Goal: Check status: Check status

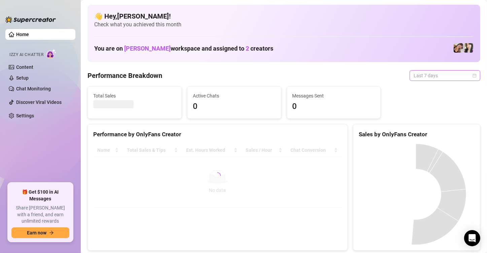
click at [458, 74] on span "Last 7 days" at bounding box center [445, 75] width 63 height 10
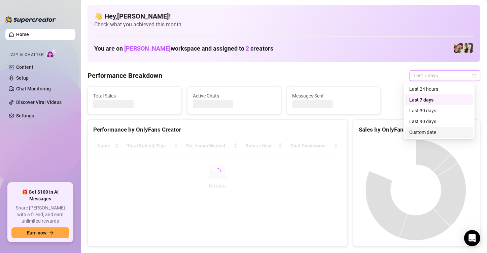
click at [441, 131] on div "Custom date" at bounding box center [440, 131] width 60 height 7
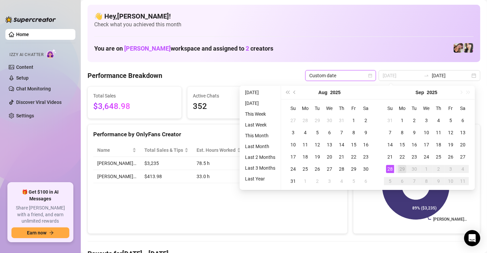
type input "[DATE]"
click at [392, 169] on div "28" at bounding box center [390, 169] width 8 height 8
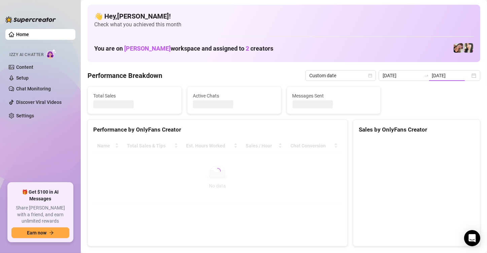
type input "[DATE]"
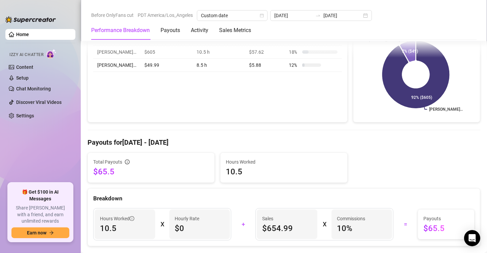
scroll to position [129, 0]
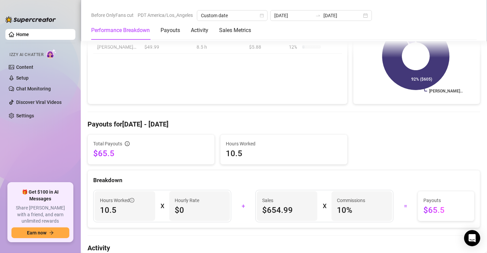
click at [297, 81] on div "Performance by OnlyFans Creator Name Total Sales & Tips Est. Hours Worked Sales…" at bounding box center [218, 50] width 260 height 110
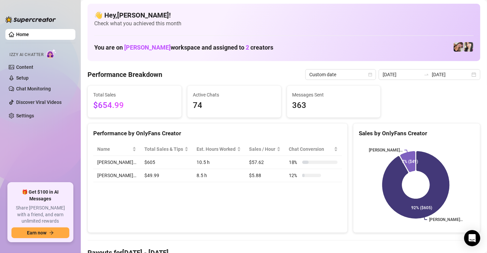
scroll to position [0, 0]
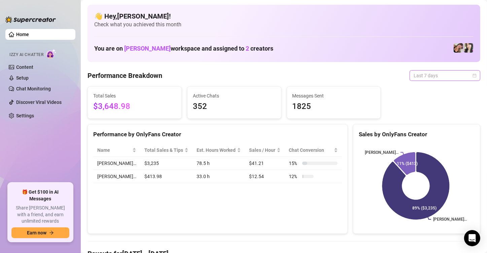
click at [429, 75] on span "Last 7 days" at bounding box center [445, 75] width 63 height 10
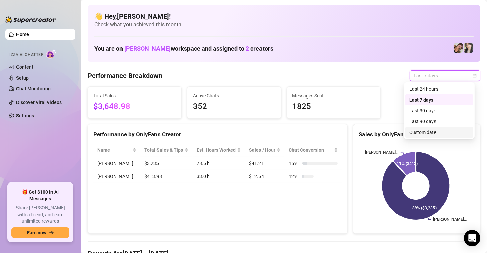
click at [425, 133] on div "Custom date" at bounding box center [440, 131] width 60 height 7
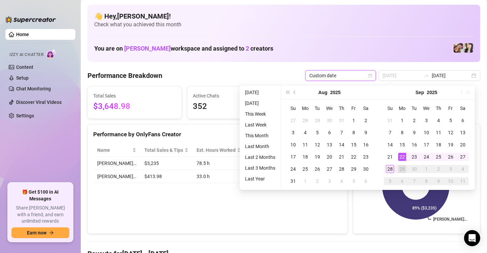
type input "2025-09-28"
click at [388, 169] on div "28" at bounding box center [390, 169] width 8 height 8
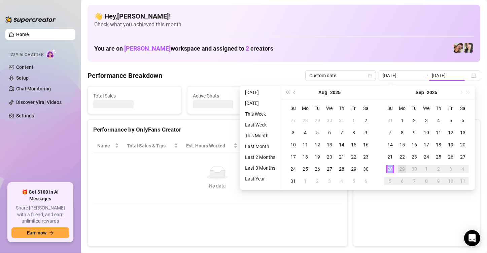
type input "2025-09-28"
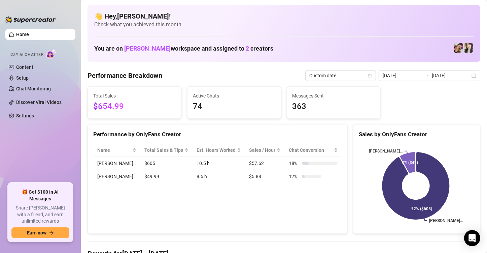
click at [284, 133] on div "Performance by OnlyFans Creator" at bounding box center [217, 134] width 249 height 9
click at [470, 73] on div "2025-09-28 2025-09-28" at bounding box center [430, 75] width 102 height 11
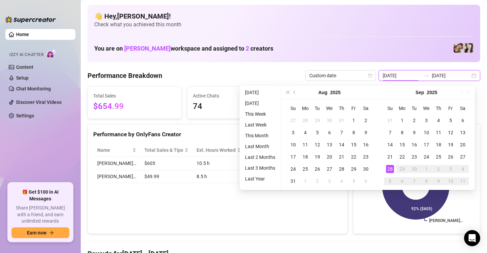
type input "2025-09-28"
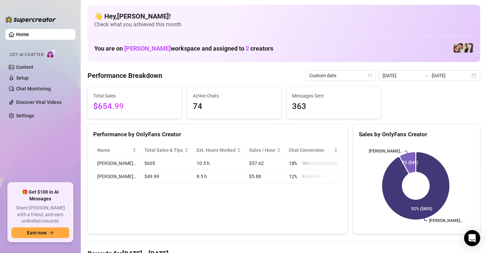
click at [397, 44] on div "You are on christina linn workspace and assigned to 2 creators" at bounding box center [284, 48] width 380 height 14
